Goal: Information Seeking & Learning: Check status

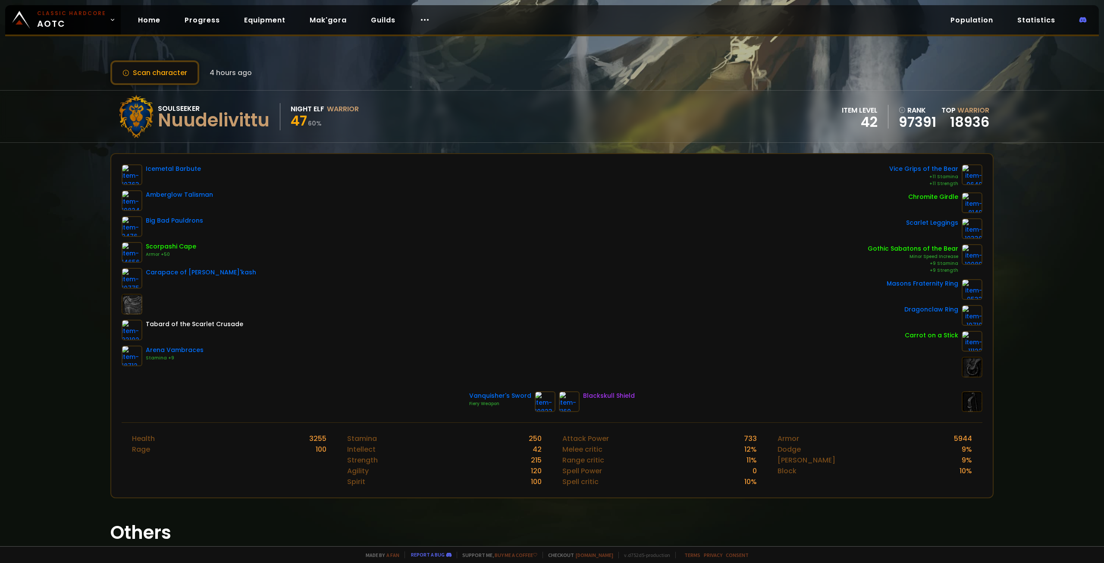
click at [178, 121] on div "Nuudelivittu" at bounding box center [214, 120] width 112 height 13
click at [193, 124] on div "Nuudelivittu" at bounding box center [214, 120] width 112 height 13
drag, startPoint x: 594, startPoint y: 396, endPoint x: 632, endPoint y: 399, distance: 38.1
click at [632, 399] on div "Vanquisher's Sword Fiery Weapon Blackskull Shield" at bounding box center [552, 401] width 861 height 21
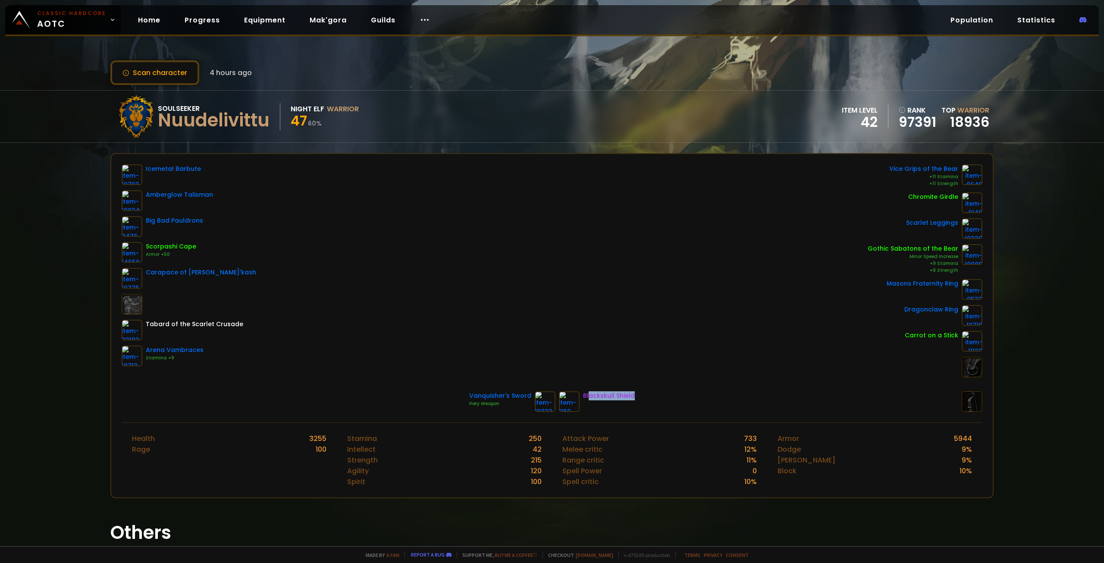
click at [632, 399] on div "Vanquisher's Sword Fiery Weapon Blackskull Shield" at bounding box center [552, 401] width 861 height 21
click at [966, 407] on div at bounding box center [972, 401] width 21 height 21
drag, startPoint x: 209, startPoint y: 118, endPoint x: 260, endPoint y: 120, distance: 50.9
click at [252, 119] on div "Nuudelivittu" at bounding box center [214, 120] width 112 height 13
click at [260, 120] on div "Nuudelivittu" at bounding box center [214, 120] width 112 height 13
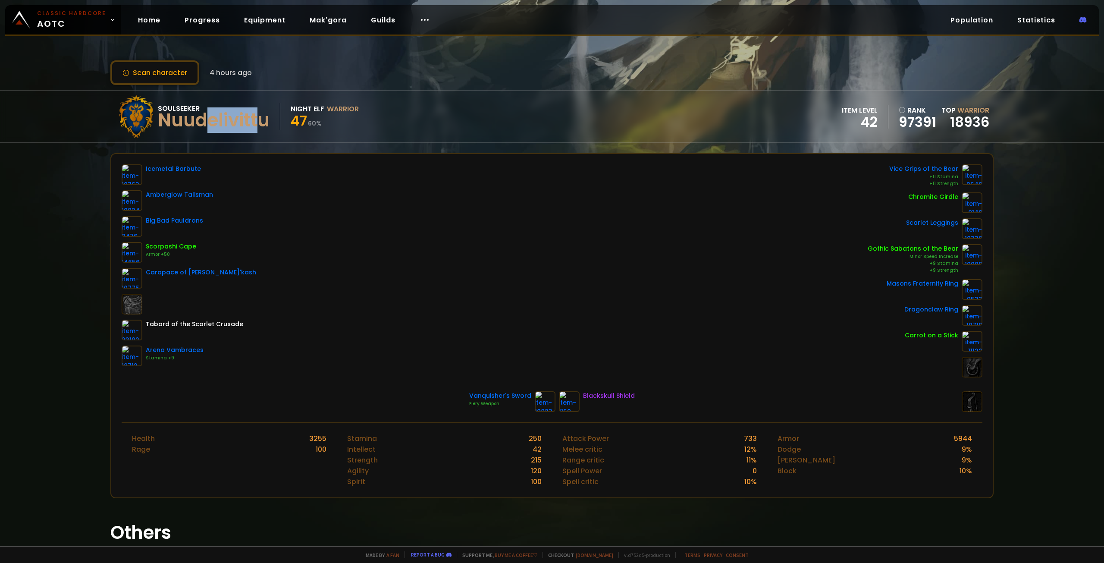
click at [260, 118] on div "Nuudelivittu" at bounding box center [214, 120] width 112 height 13
click at [262, 118] on div "Nuudelivittu" at bounding box center [214, 120] width 112 height 13
drag, startPoint x: 239, startPoint y: 120, endPoint x: 261, endPoint y: 120, distance: 22.4
click at [261, 120] on div "Nuudelivittu" at bounding box center [214, 120] width 112 height 13
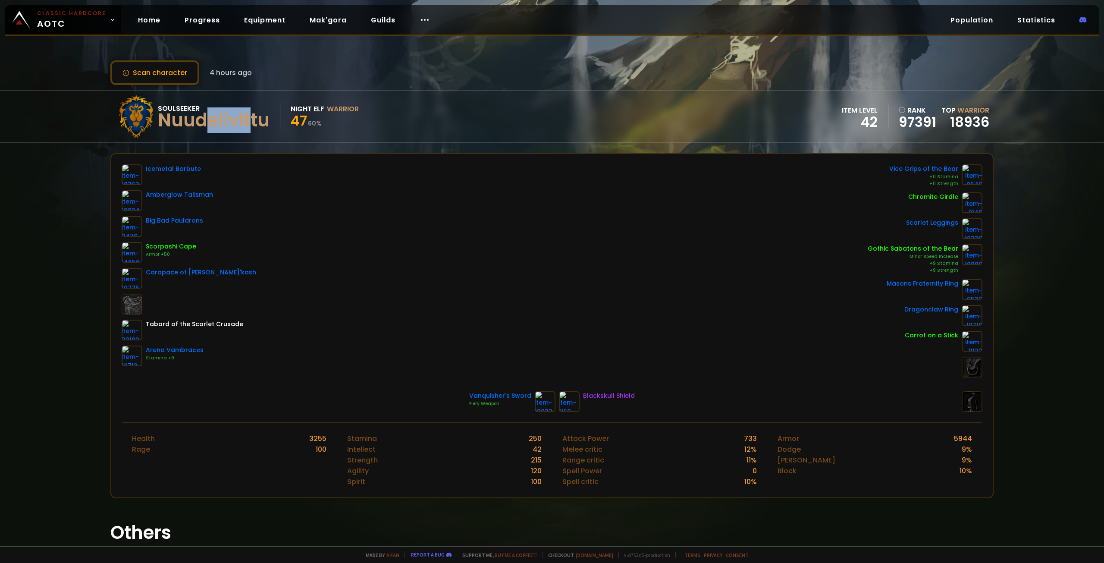
drag, startPoint x: 212, startPoint y: 117, endPoint x: 265, endPoint y: 121, distance: 53.6
click at [262, 121] on div "Nuudelivittu" at bounding box center [214, 120] width 112 height 13
click at [263, 122] on div "Nuudelivittu" at bounding box center [214, 120] width 112 height 13
drag, startPoint x: 235, startPoint y: 124, endPoint x: 275, endPoint y: 123, distance: 40.1
click at [268, 124] on div "Nuudelivittu" at bounding box center [214, 120] width 112 height 13
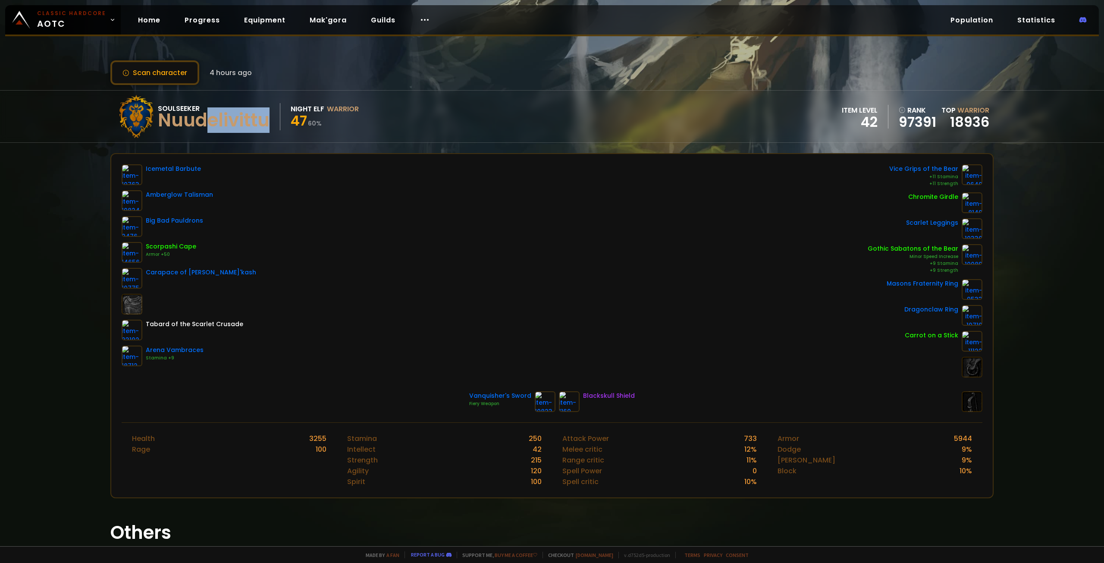
drag, startPoint x: 268, startPoint y: 123, endPoint x: 209, endPoint y: 124, distance: 59.1
click at [268, 123] on div "Nuudelivittu" at bounding box center [214, 120] width 112 height 13
drag, startPoint x: 190, startPoint y: 124, endPoint x: 280, endPoint y: 119, distance: 90.3
click at [279, 120] on div "Soulseeker Nuudelivittu" at bounding box center [219, 116] width 122 height 27
click at [280, 119] on div "Soulseeker Nuudelivittu" at bounding box center [219, 116] width 122 height 27
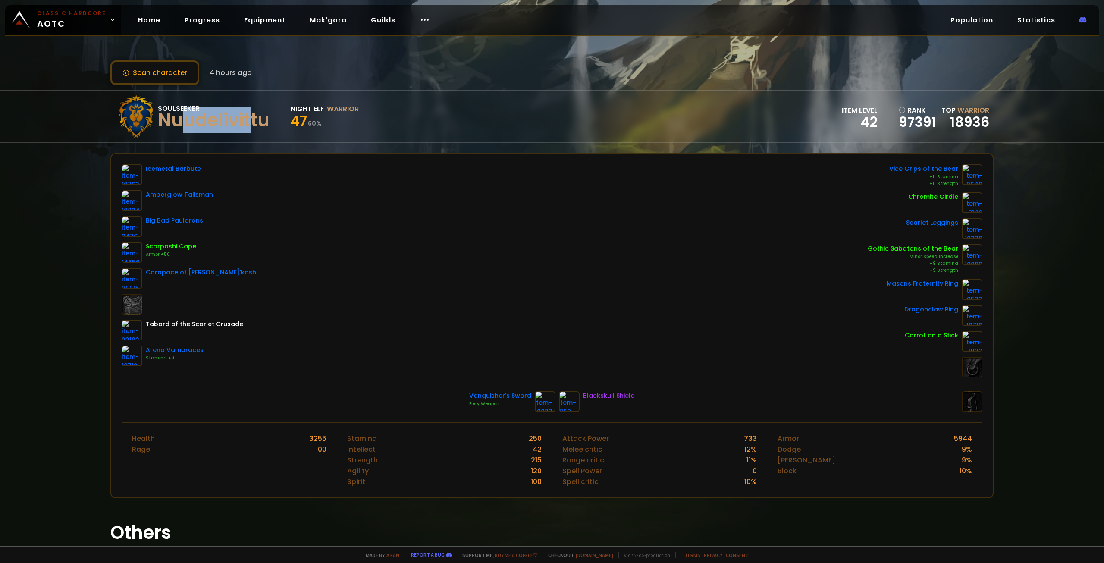
drag, startPoint x: 182, startPoint y: 121, endPoint x: 270, endPoint y: 118, distance: 87.6
click at [263, 118] on div "Nuudelivittu" at bounding box center [214, 120] width 112 height 13
click at [270, 118] on div "Nuudelivittu" at bounding box center [214, 120] width 112 height 13
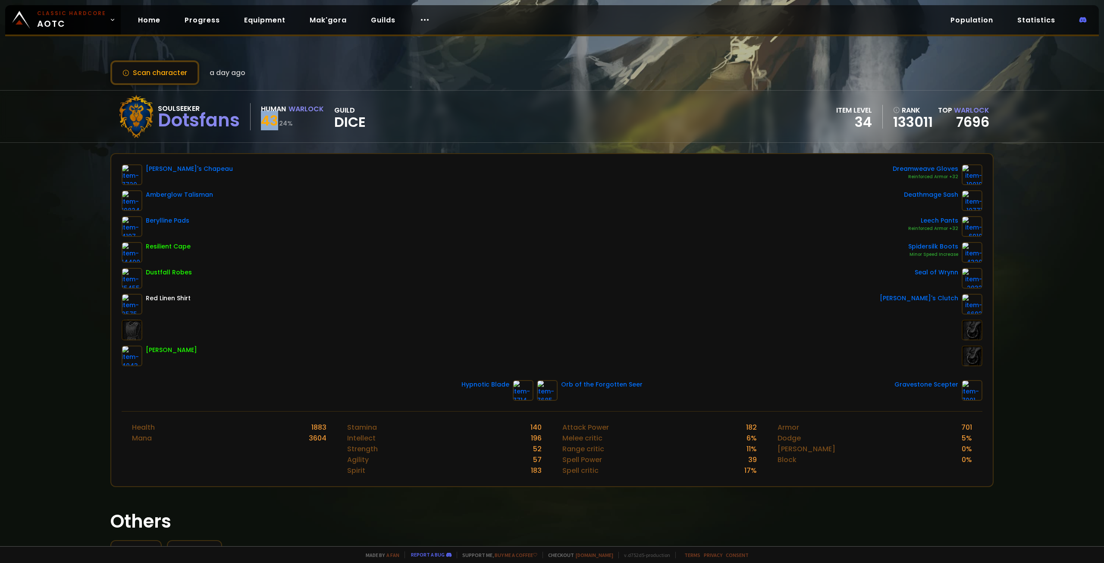
drag, startPoint x: 260, startPoint y: 119, endPoint x: 280, endPoint y: 119, distance: 20.7
click at [280, 119] on div "Soulseeker Dotsfans Human Warlock 43 24 % guild Dice" at bounding box center [240, 116] width 251 height 43
click at [282, 120] on small "24 %" at bounding box center [286, 123] width 14 height 9
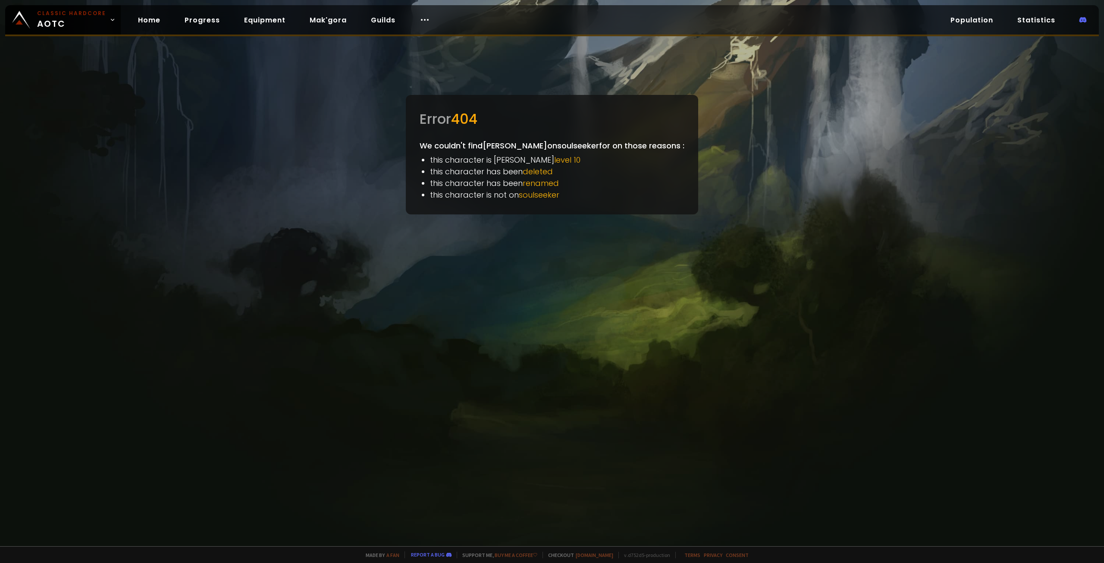
drag, startPoint x: 272, startPoint y: 45, endPoint x: 283, endPoint y: 35, distance: 14.9
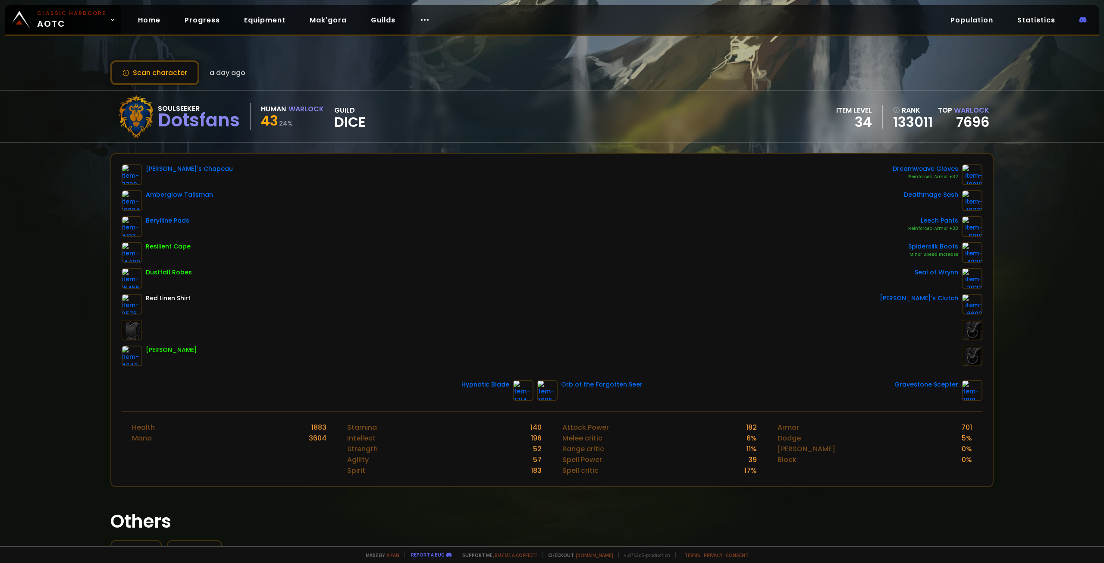
drag, startPoint x: 300, startPoint y: 71, endPoint x: 326, endPoint y: 88, distance: 30.6
click at [180, 69] on button "Scan character" at bounding box center [154, 72] width 89 height 25
drag, startPoint x: 149, startPoint y: 25, endPoint x: 170, endPoint y: 28, distance: 21.7
click at [149, 25] on link "Home" at bounding box center [149, 20] width 36 height 18
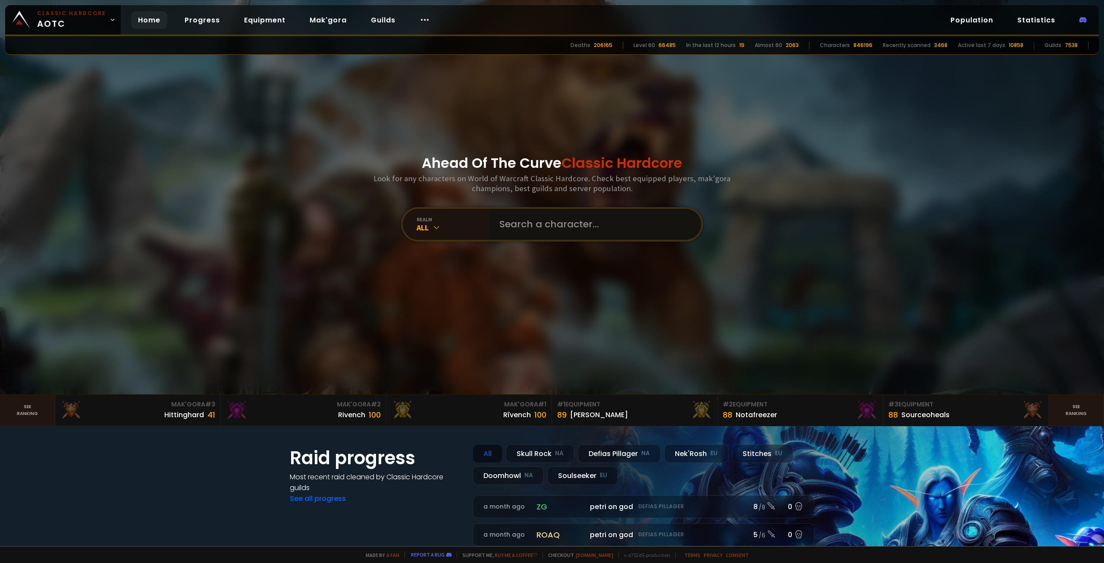
click at [586, 227] on input "text" at bounding box center [592, 224] width 197 height 31
type input "[PERSON_NAME]"
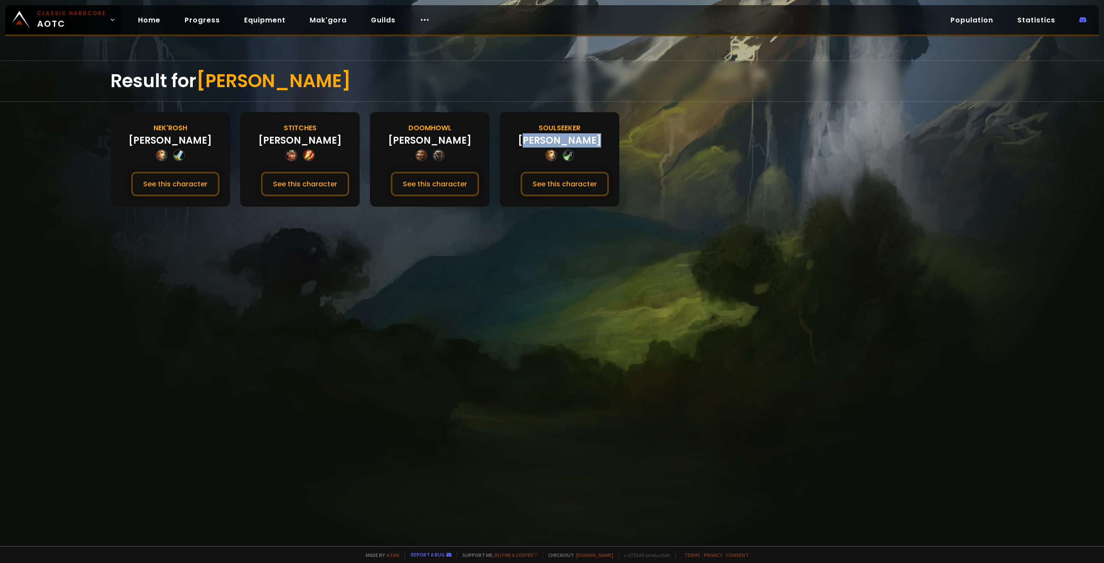
drag, startPoint x: 553, startPoint y: 141, endPoint x: 606, endPoint y: 146, distance: 52.8
click at [586, 143] on div "Soulseeker [PERSON_NAME] See this character" at bounding box center [559, 159] width 119 height 94
click at [609, 147] on div "Soulseeker [PERSON_NAME] See this character" at bounding box center [559, 159] width 119 height 94
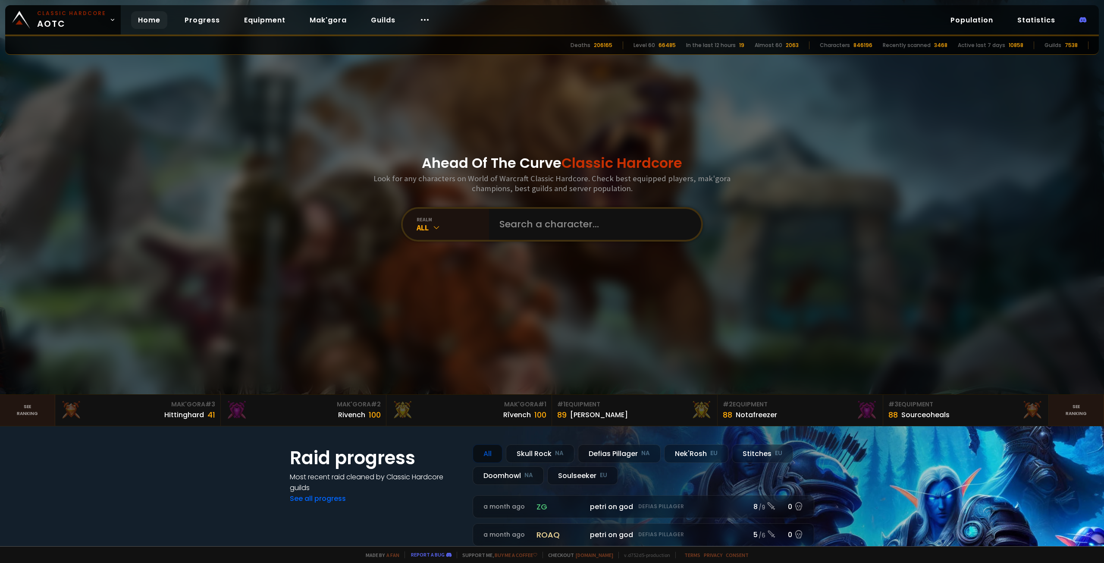
drag, startPoint x: 598, startPoint y: 147, endPoint x: 586, endPoint y: 149, distance: 12.3
